Goal: Task Accomplishment & Management: Contribute content

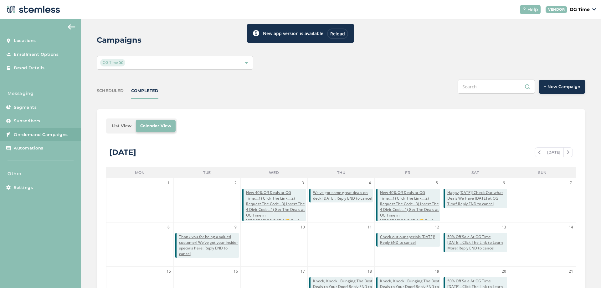
click at [336, 34] on div "Reload" at bounding box center [337, 33] width 21 height 10
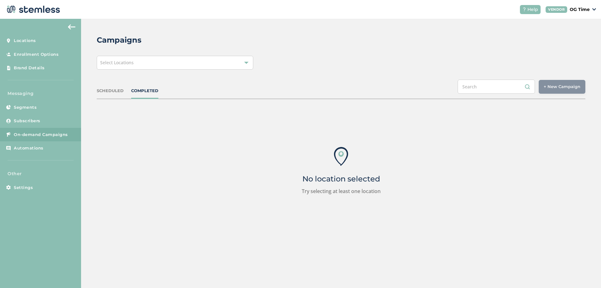
click at [125, 65] on span "Select Locations" at bounding box center [116, 62] width 33 height 6
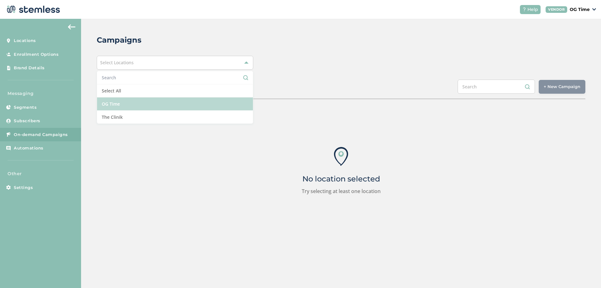
click at [119, 106] on li "OG Time" at bounding box center [175, 103] width 156 height 13
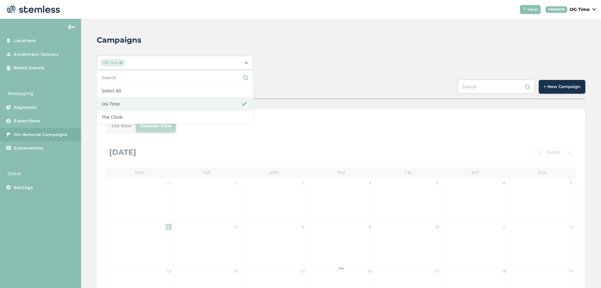
click at [284, 51] on div "Campaigns OG Time Select All OG Time The Clinik SCHEDULED COMPLETED + New Campa…" at bounding box center [341, 221] width 520 height 405
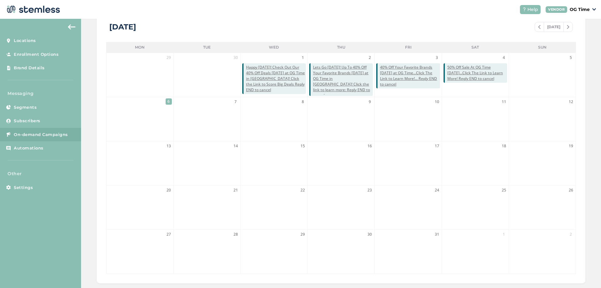
scroll to position [31, 0]
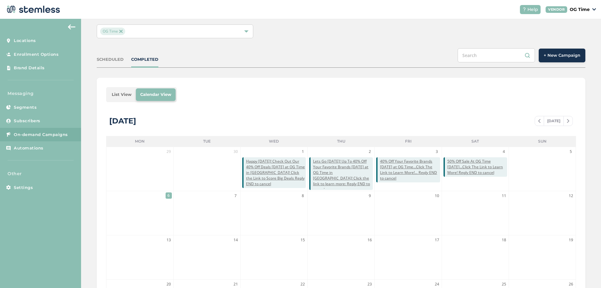
click at [537, 118] on span at bounding box center [539, 121] width 9 height 8
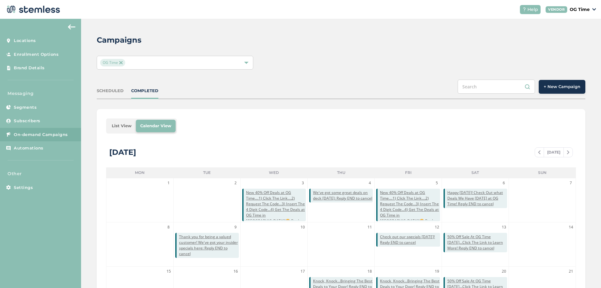
scroll to position [125, 0]
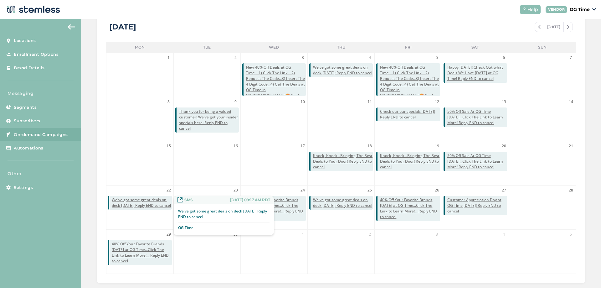
click at [140, 207] on span "We've got some great deals on deck [DATE]: Reply END to cancel" at bounding box center [142, 202] width 60 height 11
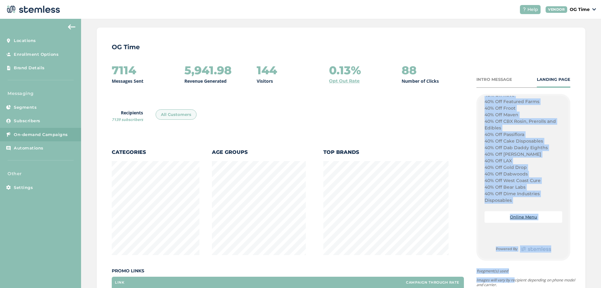
scroll to position [48, 0]
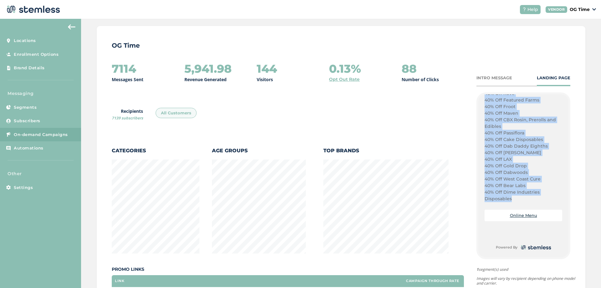
drag, startPoint x: 481, startPoint y: 198, endPoint x: 517, endPoint y: 198, distance: 35.4
copy div "Its Monday, Lets Go! Score The Best Weed, at The Best Deals Head Over to OG Tim…"
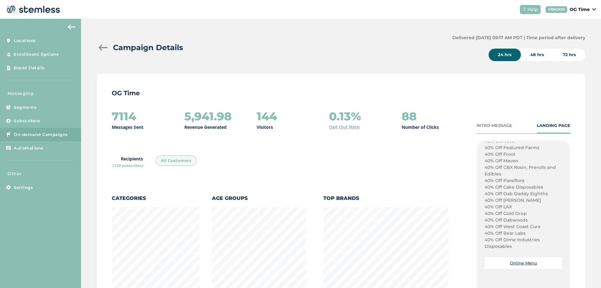
click at [100, 48] on div at bounding box center [103, 47] width 13 height 6
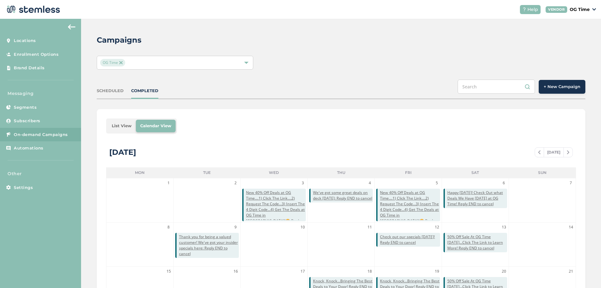
click at [555, 86] on span "+ New Campaign" at bounding box center [562, 87] width 37 height 6
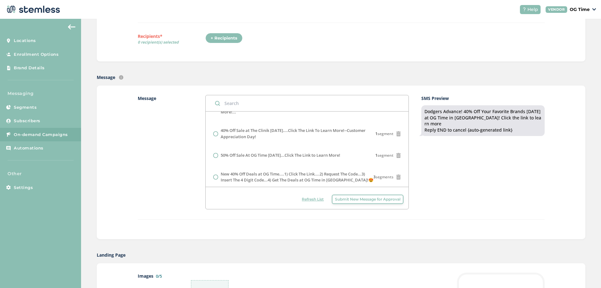
scroll to position [169, 0]
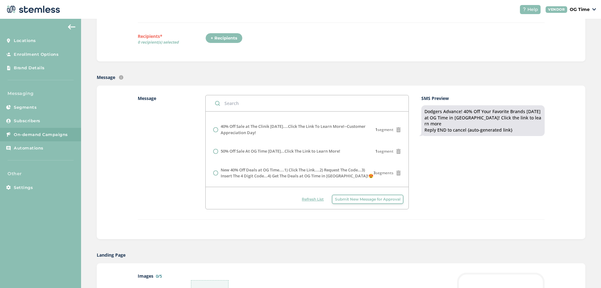
click at [360, 198] on span "Submit New Message for Approval" at bounding box center [367, 199] width 65 height 6
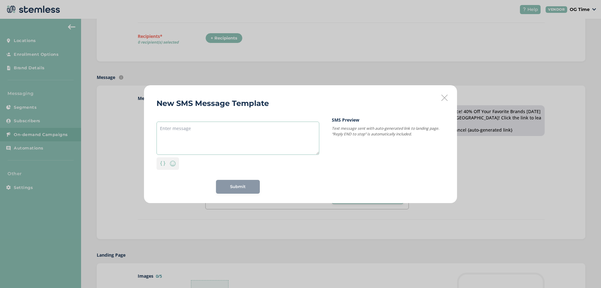
click at [178, 129] on textarea at bounding box center [238, 137] width 163 height 33
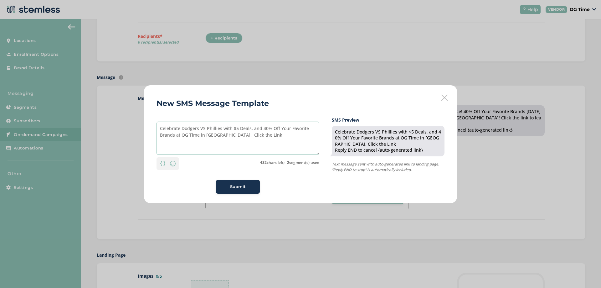
click at [225, 135] on textarea "Celebrate Dodgers VS Phillies with $5 Deals, and 40% Off Your Favorite Brands a…" at bounding box center [238, 137] width 163 height 33
drag, startPoint x: 182, startPoint y: 129, endPoint x: 156, endPoint y: 130, distance: 25.7
click at [156, 130] on div "New SMS Message Template Celebrate Dodgers VS Phillies with $5 Deals, and 40% O…" at bounding box center [300, 144] width 313 height 118
click at [199, 128] on textarea "Dodgers VS Phillies with $5 Deals, and 40% Off Your Favorite Brands at OG Time …" at bounding box center [238, 137] width 163 height 33
click at [210, 129] on textarea "Dodgers VS Phillies: with $5 Deals, and 40% Off Your Favorite Brands at OG Time…" at bounding box center [238, 137] width 163 height 33
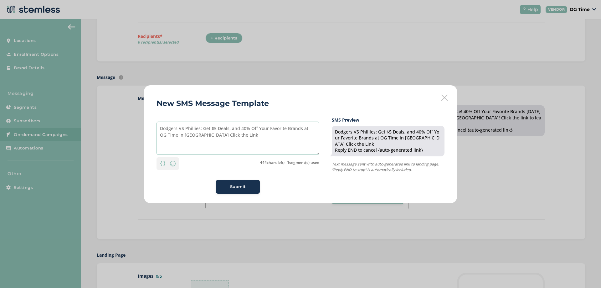
click at [195, 135] on textarea "Dodgers VS Phillies: Get $5 Deals, and 40% Off Your Favorite Brands at OG Time …" at bounding box center [238, 137] width 163 height 33
click at [225, 135] on textarea "Dodgers VS Phillies: Get $5 Deals, and 40% Off Your Favorite Brands at OG Time …" at bounding box center [238, 137] width 163 height 33
click at [196, 136] on textarea "Dodgers VS Phillies: Get $5 Deals, and 40% Off Your Favorite Brands at OG Time …" at bounding box center [238, 137] width 163 height 33
click at [201, 128] on textarea "Dodgers VS Phillies: Get $5 Deals, and 40% Off Your Favorite Brands at OG Time …" at bounding box center [238, 137] width 163 height 33
click at [245, 136] on textarea "Dodgers VS Phillies: Get $5 Deals, and 40% Off Your Favorite Brands at OG Time …" at bounding box center [238, 137] width 163 height 33
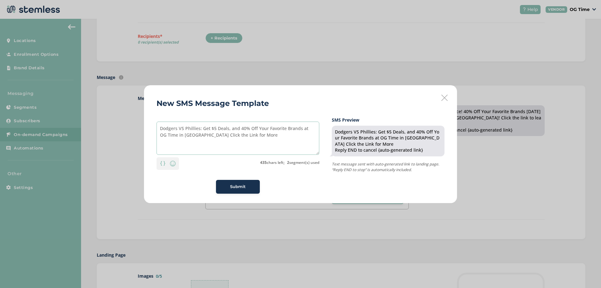
click at [201, 128] on textarea "Dodgers VS Phillies: Get $5 Deals, and 40% Off Your Favorite Brands at OG Time …" at bounding box center [238, 137] width 163 height 33
drag, startPoint x: 200, startPoint y: 128, endPoint x: 157, endPoint y: 128, distance: 43.8
click at [157, 128] on textarea "Dodgers VS Phillies: Get $5 Deals, and 40% Off Your Favorite Brands at OG Time …" at bounding box center [238, 137] width 163 height 33
click at [232, 136] on textarea "Yay Mondays! Get $5 Deals, and 40% Off Your Favorite Brands at OG Time in El Mo…" at bounding box center [238, 137] width 163 height 33
click at [183, 136] on textarea "Yay Mondays! Get $5 Deals, and 40% Off Your Favorite Brands at OG Time in El Mo…" at bounding box center [238, 137] width 163 height 33
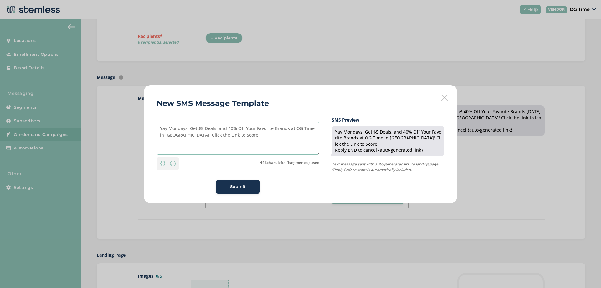
click at [233, 136] on textarea "Yay Mondays! Get $5 Deals, and 40% Off Your Favorite Brands at OG Time in El Mo…" at bounding box center [238, 137] width 163 height 33
type textarea "Yay Mondays! Get $5 Deals, and 40% Off Your Favorite Brands at OG Time in El Mo…"
click at [239, 186] on span "Submit" at bounding box center [238, 186] width 16 height 6
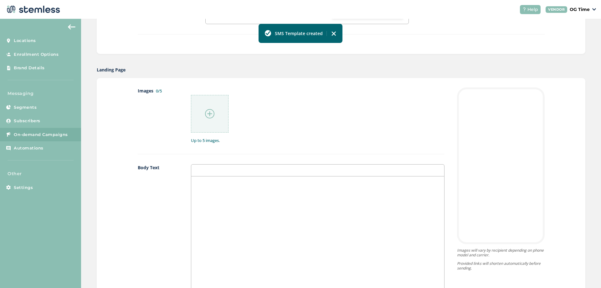
scroll to position [313, 0]
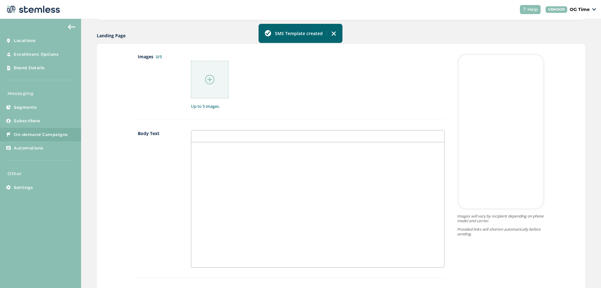
click at [203, 150] on p at bounding box center [318, 149] width 244 height 6
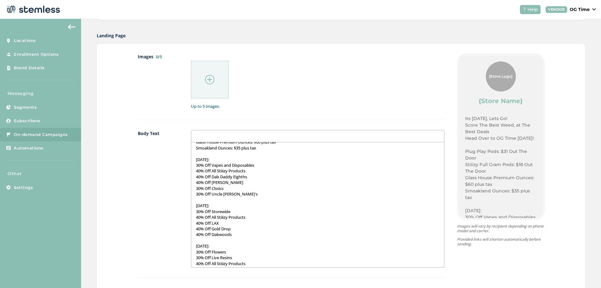
scroll to position [0, 0]
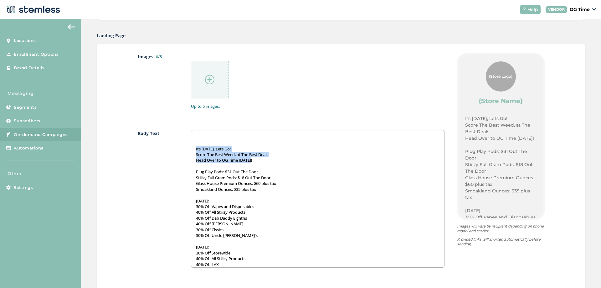
drag, startPoint x: 254, startPoint y: 160, endPoint x: 194, endPoint y: 149, distance: 60.5
click at [194, 149] on div "Its Monday, Lets Go! Score The Best Weed, at The Best Deals Head Over to OG Tim…" at bounding box center [317, 204] width 253 height 125
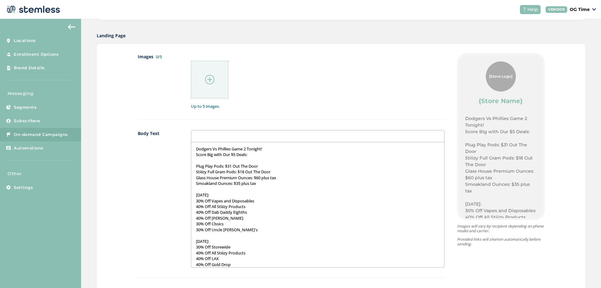
click at [197, 161] on p at bounding box center [318, 160] width 244 height 6
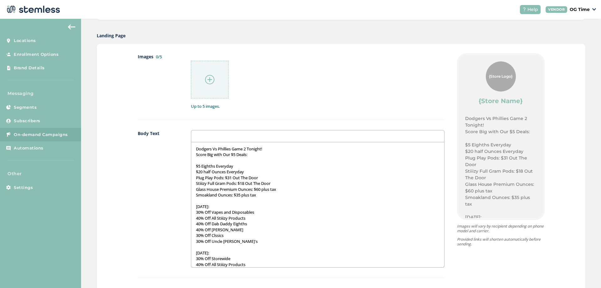
click at [261, 197] on p "Smoakland Ounces: $35 plus tax" at bounding box center [318, 195] width 244 height 6
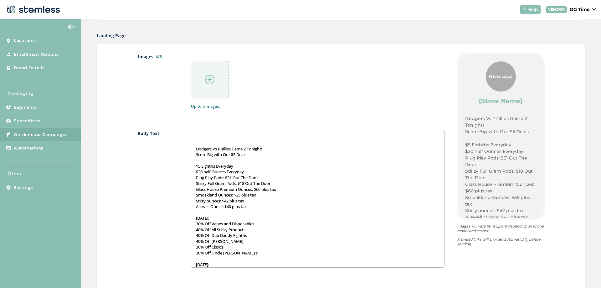
click at [231, 177] on p "Plug Play Pods: $31 Out The Door" at bounding box center [318, 178] width 244 height 6
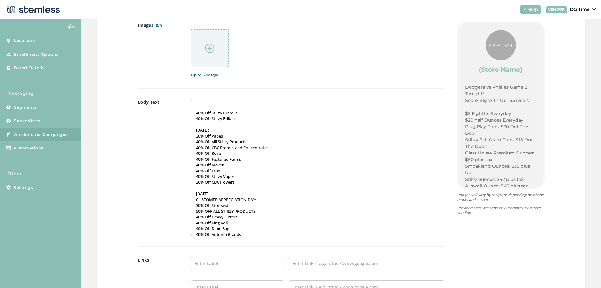
scroll to position [251, 0]
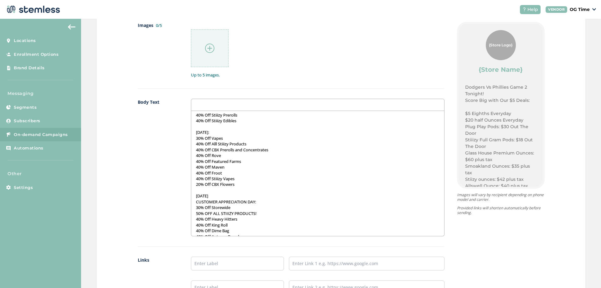
click at [248, 193] on p "SATURDAY SEPTEMBER 27" at bounding box center [318, 196] width 244 height 6
click at [236, 264] on input "text" at bounding box center [237, 263] width 93 height 14
type input "Online Menu"
click at [322, 263] on input "text" at bounding box center [366, 263] width 155 height 14
type input "https://weedmaps.com/dispensaries/og-time-el-monte"
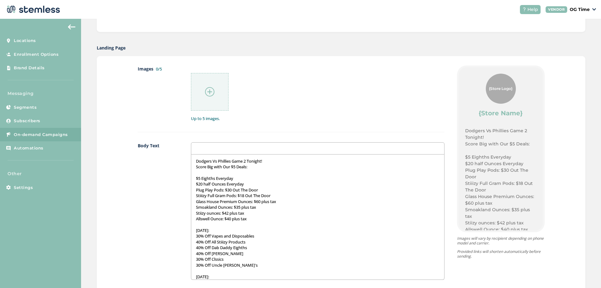
scroll to position [219, 0]
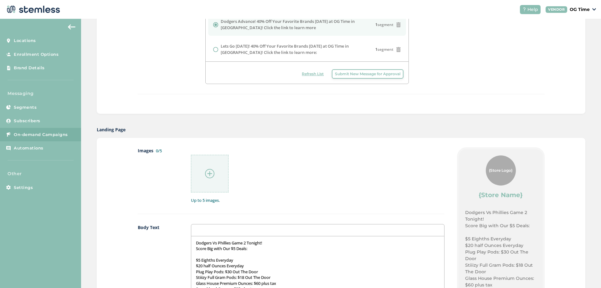
click at [208, 173] on img at bounding box center [209, 173] width 9 height 9
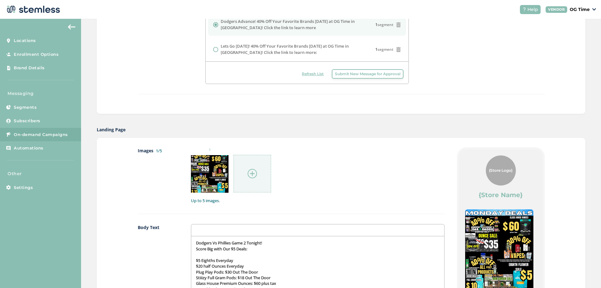
click at [251, 173] on img at bounding box center [252, 173] width 9 height 9
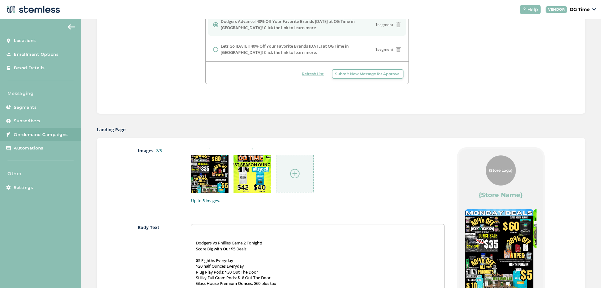
click at [295, 174] on img at bounding box center [294, 173] width 9 height 9
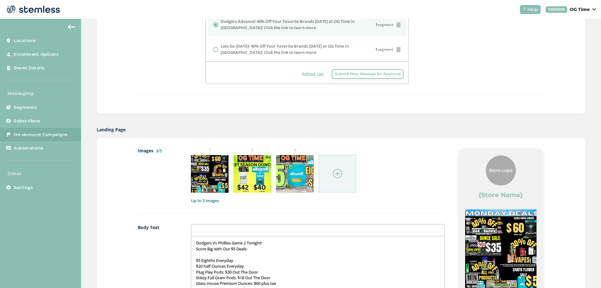
click at [337, 171] on img at bounding box center [337, 173] width 9 height 9
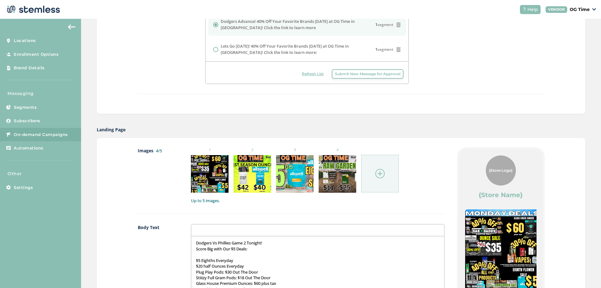
click at [381, 173] on img at bounding box center [379, 173] width 9 height 9
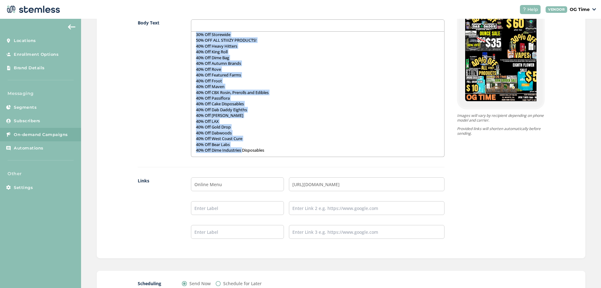
scroll to position [505, 0]
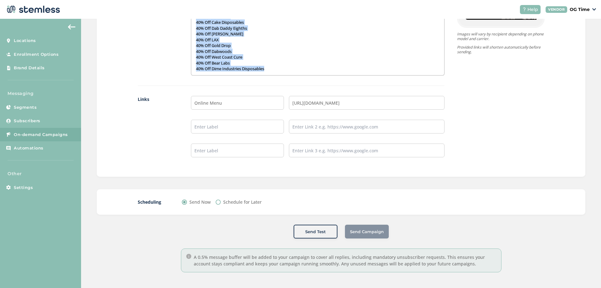
drag, startPoint x: 193, startPoint y: 148, endPoint x: 276, endPoint y: 74, distance: 111.3
click at [276, 74] on div "Dodgers Vs Phillies Game 2 Tonight! Score Big with Our $5 Deals: $5 Eighths Eve…" at bounding box center [317, 12] width 253 height 125
copy div "Dodgers Vs Phillies Game 2 Tonight! Score Big with Our $5 Deals: $5 Eighths Eve…"
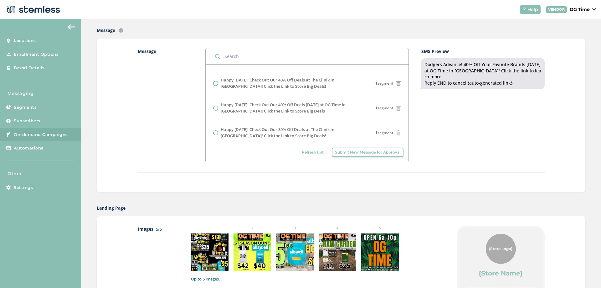
scroll to position [98, 0]
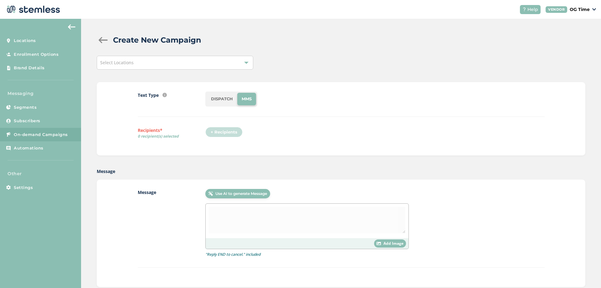
click at [169, 65] on div "Select Locations" at bounding box center [175, 63] width 157 height 14
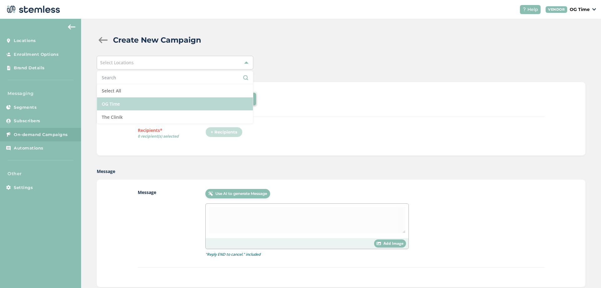
click at [130, 101] on li "OG Time" at bounding box center [175, 103] width 156 height 13
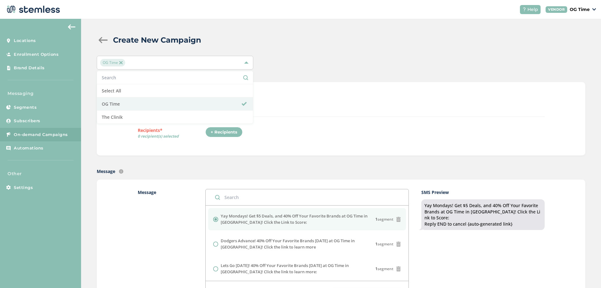
click at [306, 100] on div "DISPATCH" at bounding box center [374, 98] width 339 height 15
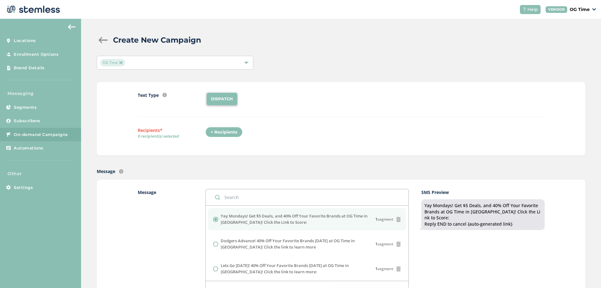
click at [233, 132] on div "+ Recipients" at bounding box center [223, 132] width 37 height 11
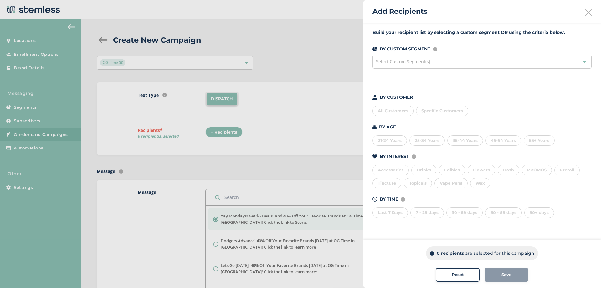
click at [394, 113] on div "All Customers" at bounding box center [393, 110] width 41 height 11
click at [504, 279] on button "Save" at bounding box center [507, 275] width 44 height 14
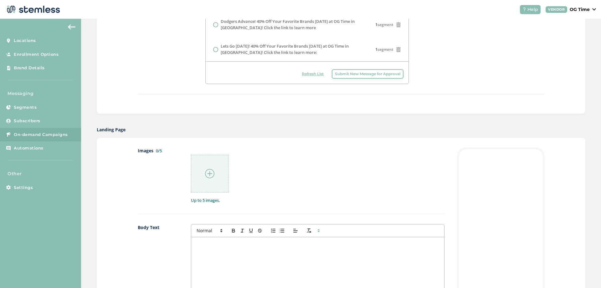
scroll to position [313, 0]
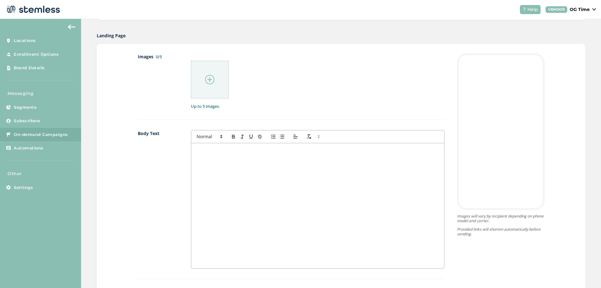
click at [211, 158] on div at bounding box center [317, 205] width 253 height 125
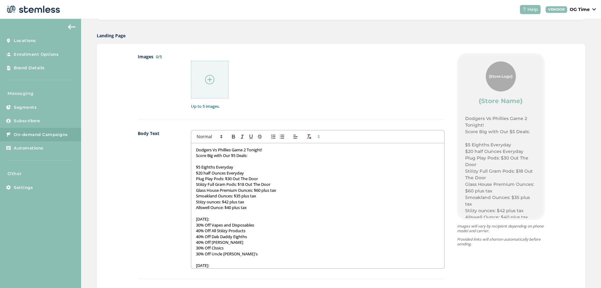
scroll to position [341, 0]
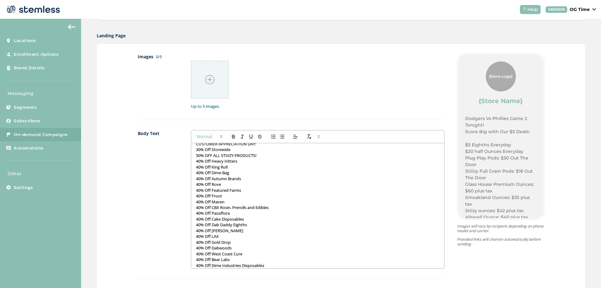
click at [203, 137] on span at bounding box center [209, 137] width 31 height 8
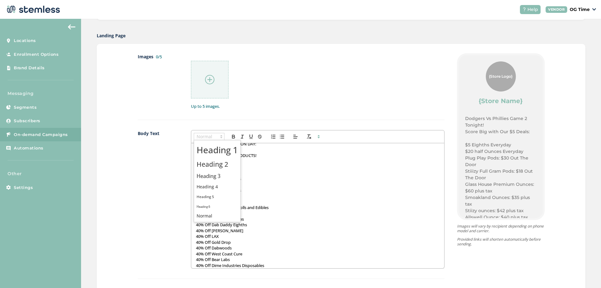
click at [164, 176] on label "Body Text" at bounding box center [158, 199] width 41 height 138
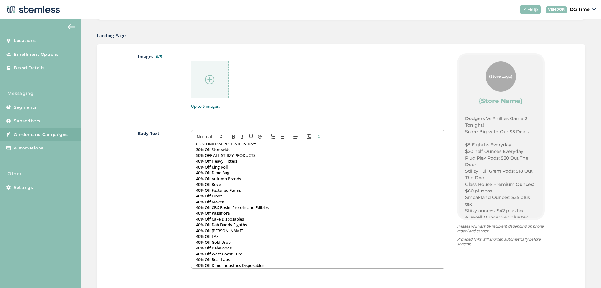
click at [205, 80] on img at bounding box center [209, 79] width 9 height 9
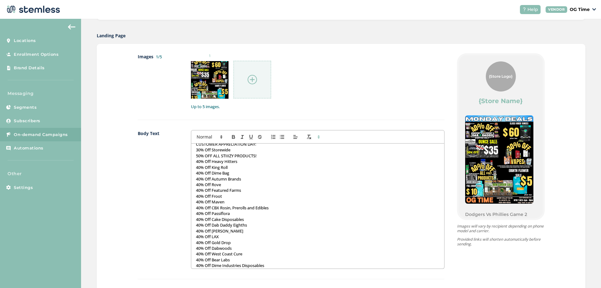
click at [245, 82] on div at bounding box center [253, 80] width 38 height 38
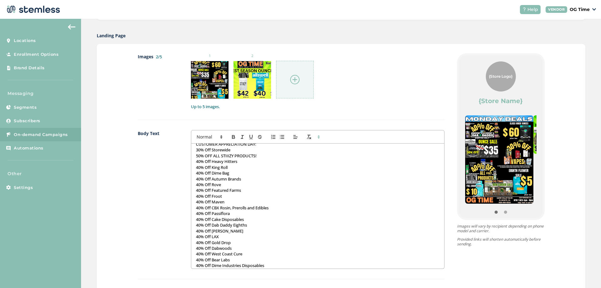
click at [291, 78] on img at bounding box center [294, 79] width 9 height 9
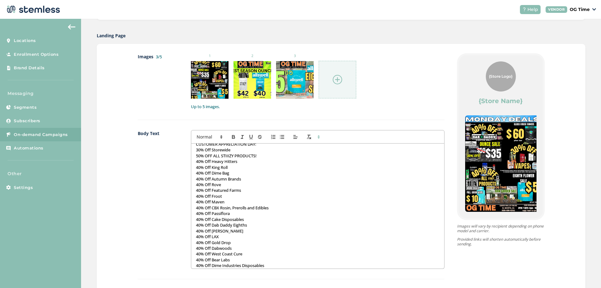
click at [335, 78] on img at bounding box center [337, 79] width 9 height 9
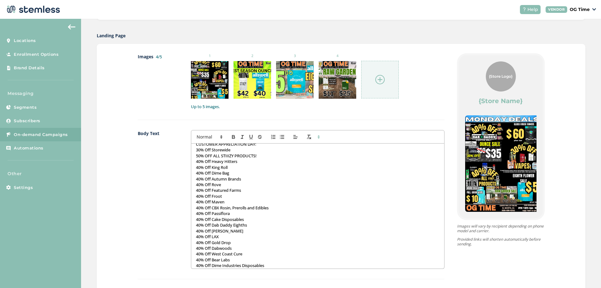
click at [377, 74] on div at bounding box center [380, 80] width 38 height 38
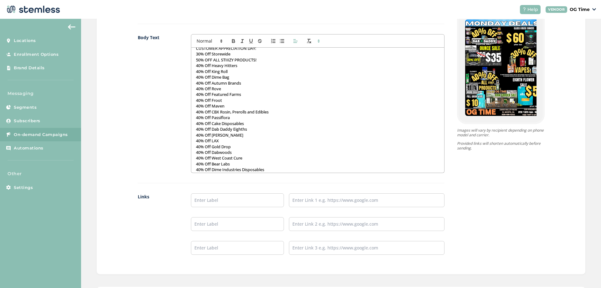
scroll to position [501, 0]
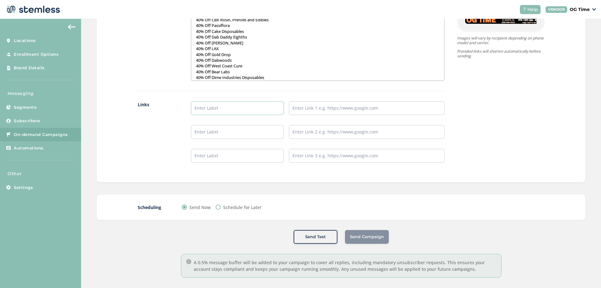
drag, startPoint x: 226, startPoint y: 104, endPoint x: 227, endPoint y: 111, distance: 7.3
click at [226, 104] on input "text" at bounding box center [237, 108] width 93 height 14
type input "Online Menu"
click at [312, 108] on input "text" at bounding box center [366, 108] width 155 height 14
type input "https://weedmaps.com/dispensaries/og-time-el-monte"
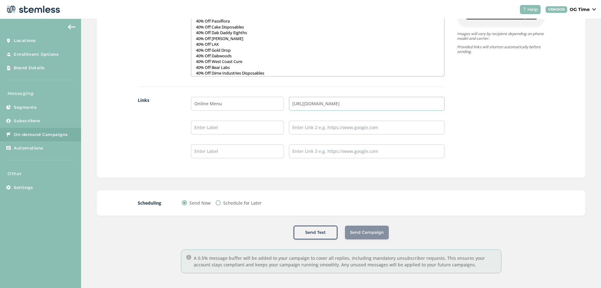
scroll to position [506, 0]
click at [292, 192] on div "Scheduling Send Now Schedule for Later" at bounding box center [341, 201] width 489 height 25
click at [239, 203] on label "Schedule for Later" at bounding box center [242, 201] width 39 height 7
click at [221, 203] on input "Schedule for Later" at bounding box center [218, 201] width 5 height 5
radio input "true"
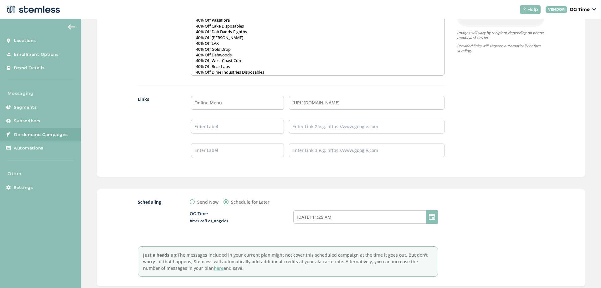
click at [200, 204] on label "Send Now" at bounding box center [207, 201] width 21 height 7
click at [195, 204] on input "Send Now" at bounding box center [192, 201] width 5 height 5
radio input "true"
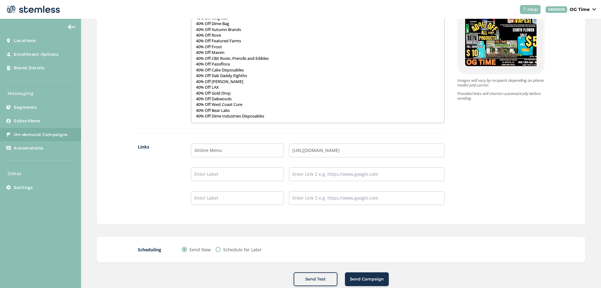
scroll to position [470, 0]
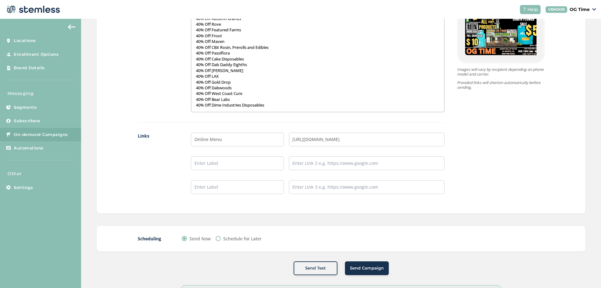
click at [379, 268] on span "Send Campaign" at bounding box center [367, 268] width 34 height 6
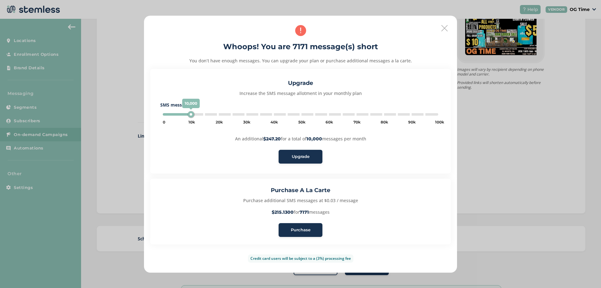
click at [306, 230] on span "Purchase" at bounding box center [301, 230] width 20 height 6
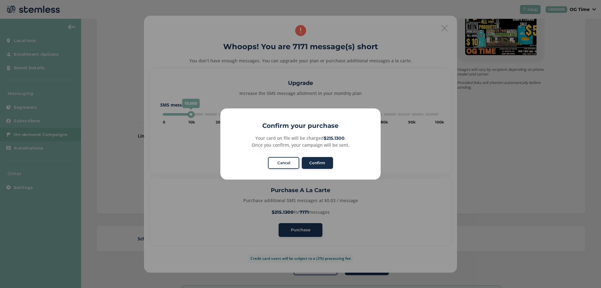
click at [319, 159] on button "Confirm" at bounding box center [317, 163] width 31 height 12
